Goal: Entertainment & Leisure: Browse casually

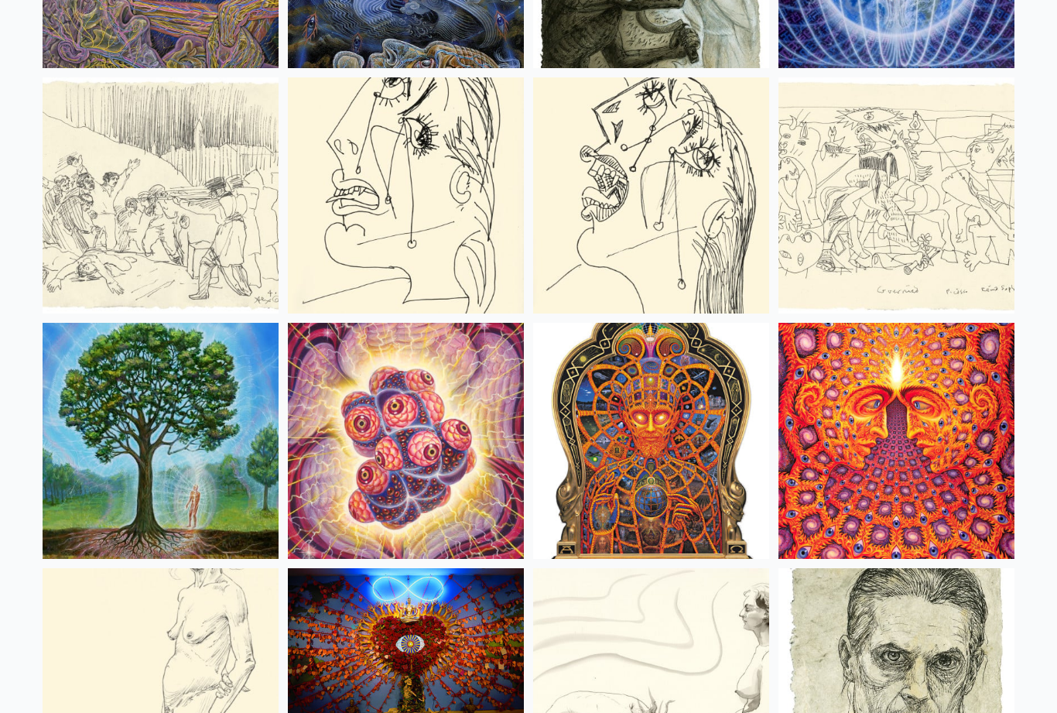
scroll to position [10155, 0]
click at [142, 488] on img at bounding box center [161, 442] width 236 height 236
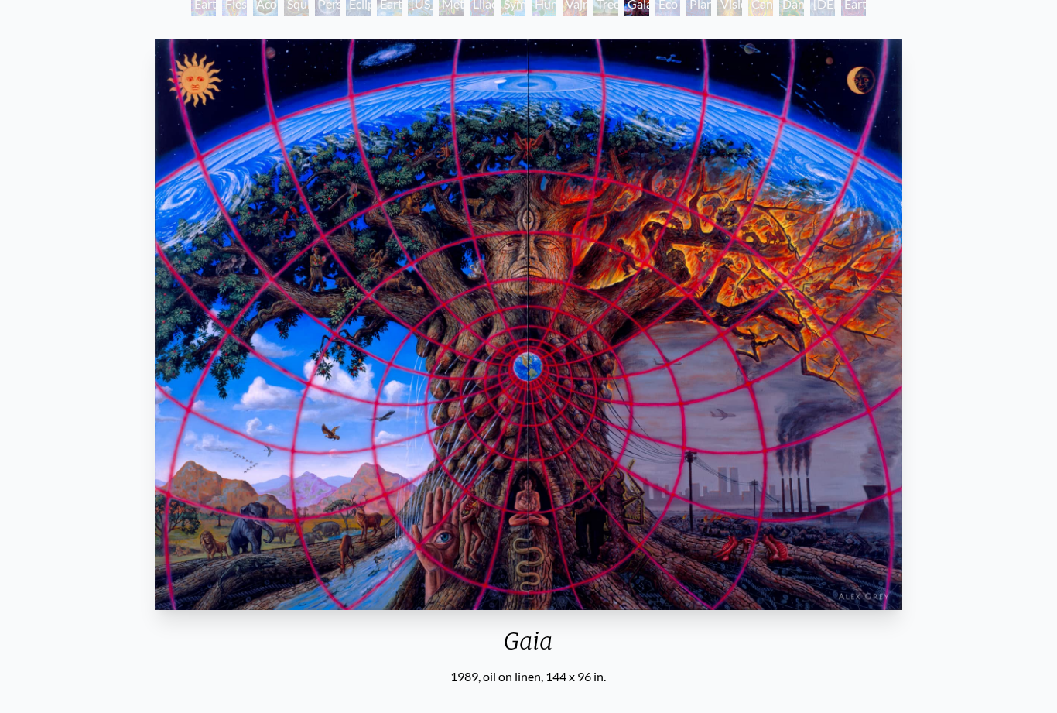
scroll to position [108, 0]
